Goal: Register for event/course

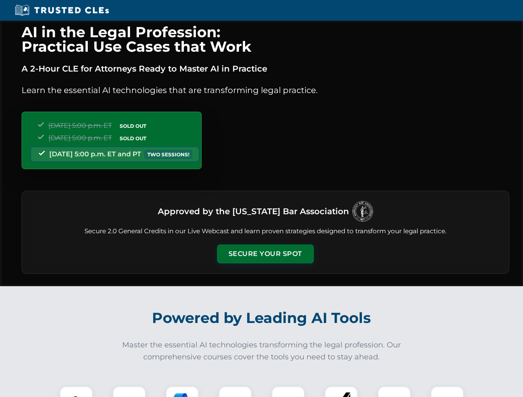
click at [265, 254] on button "Secure Your Spot" at bounding box center [265, 254] width 97 height 19
